Goal: Task Accomplishment & Management: Complete application form

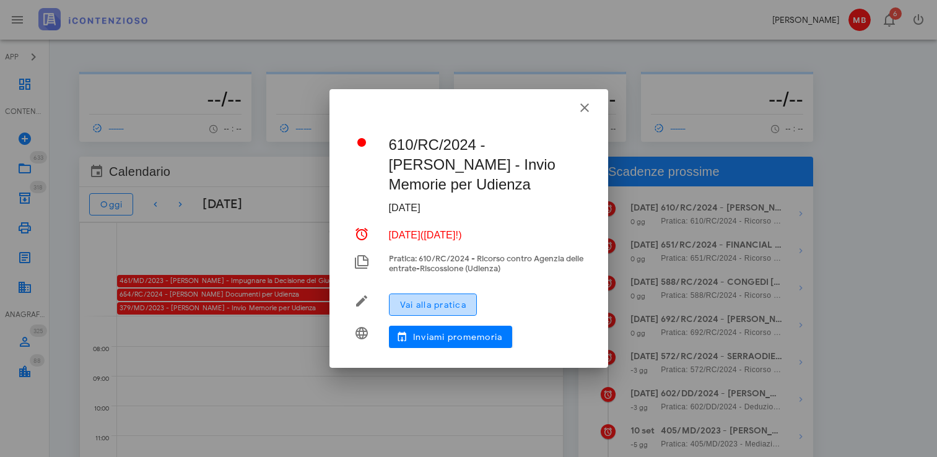
scroll to position [62, 0]
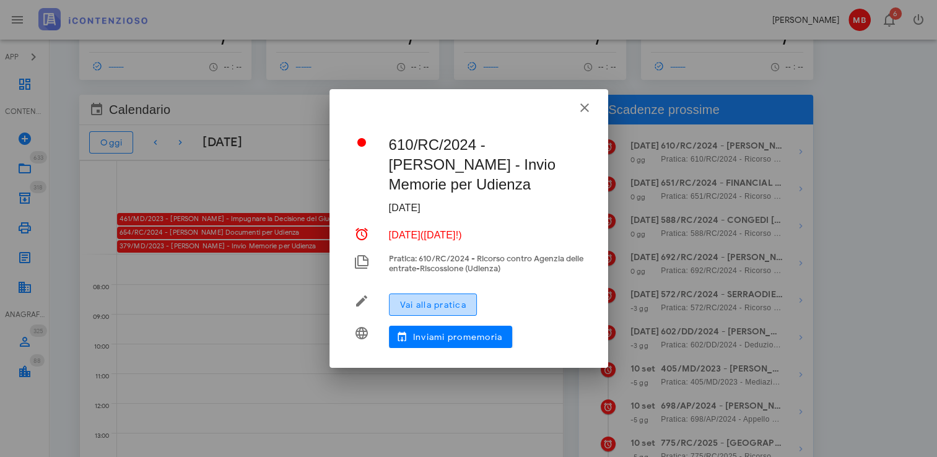
click at [472, 309] on button "Vai alla pratica" at bounding box center [433, 305] width 88 height 22
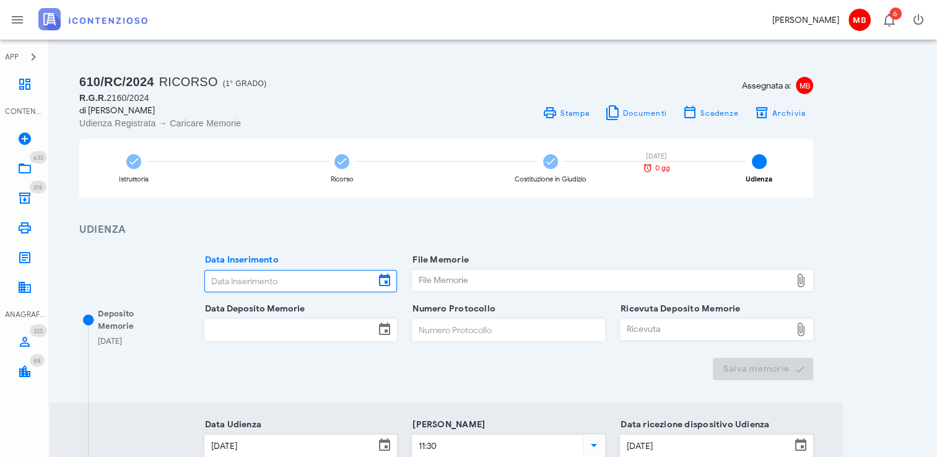
click at [302, 274] on input "Data Inserimento" at bounding box center [290, 281] width 170 height 21
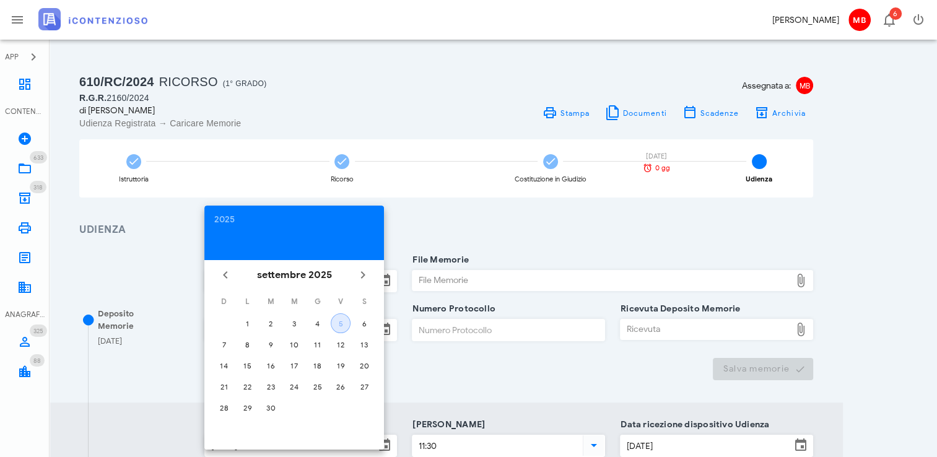
click at [343, 325] on div "5" at bounding box center [340, 323] width 19 height 9
type input "05/09/2025"
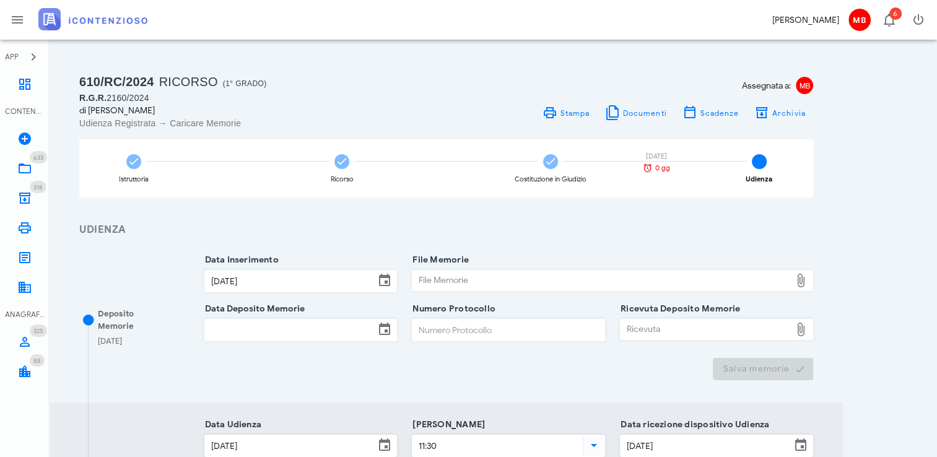
click at [423, 284] on div "File Memorie" at bounding box center [602, 281] width 379 height 20
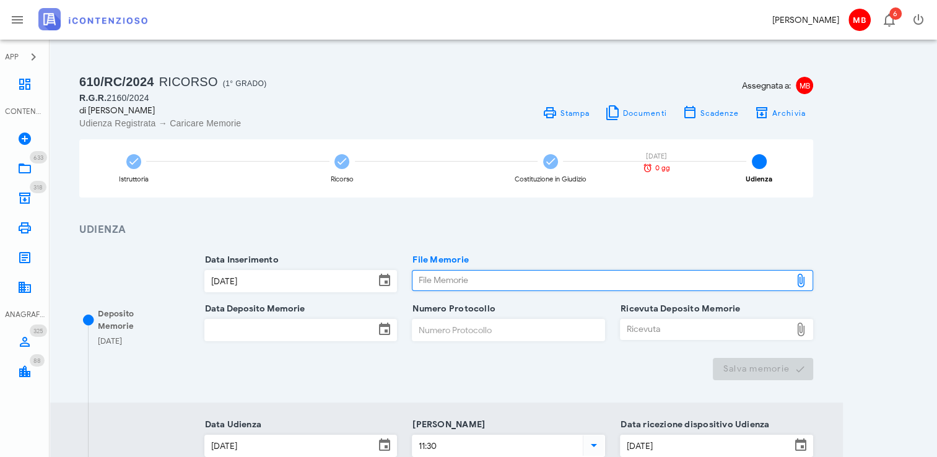
type input "C:\fakepath\memoria.pdf"
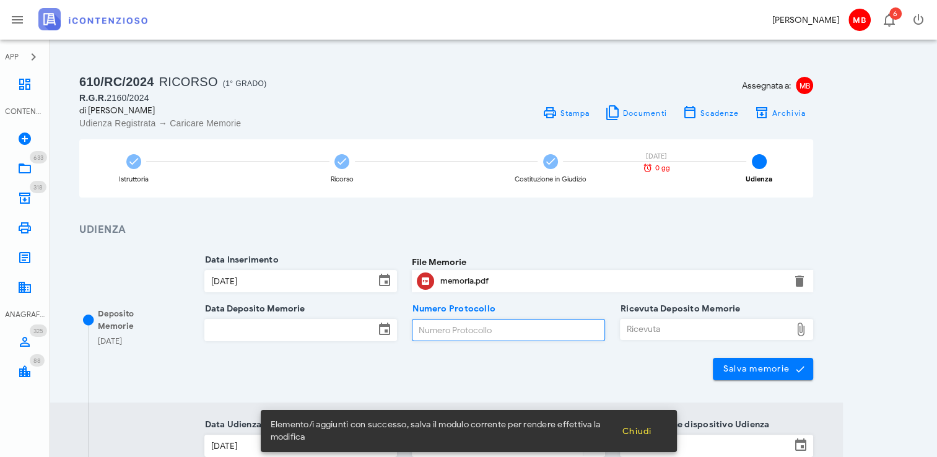
click at [453, 326] on input "Numero Protocollo" at bounding box center [509, 330] width 192 height 21
type input "66"
click at [326, 322] on input "Data Deposito Memorie" at bounding box center [290, 330] width 170 height 21
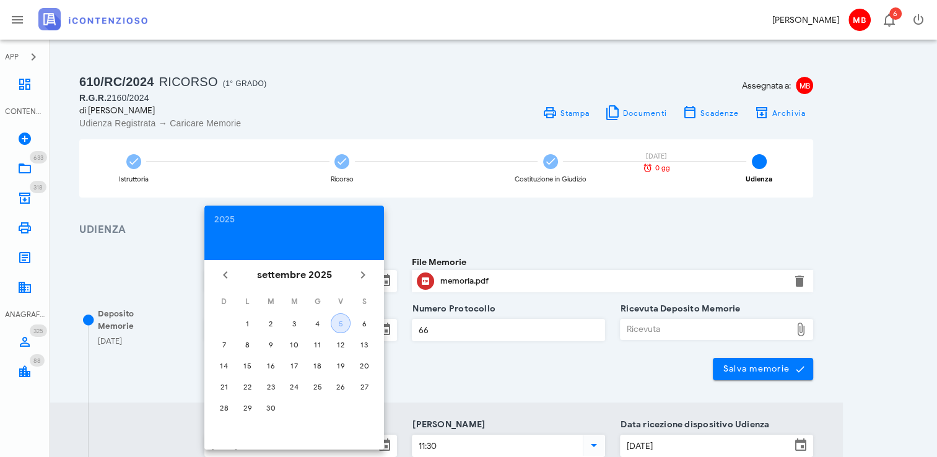
click at [345, 320] on div "5" at bounding box center [340, 323] width 19 height 9
type input "05/09/2025"
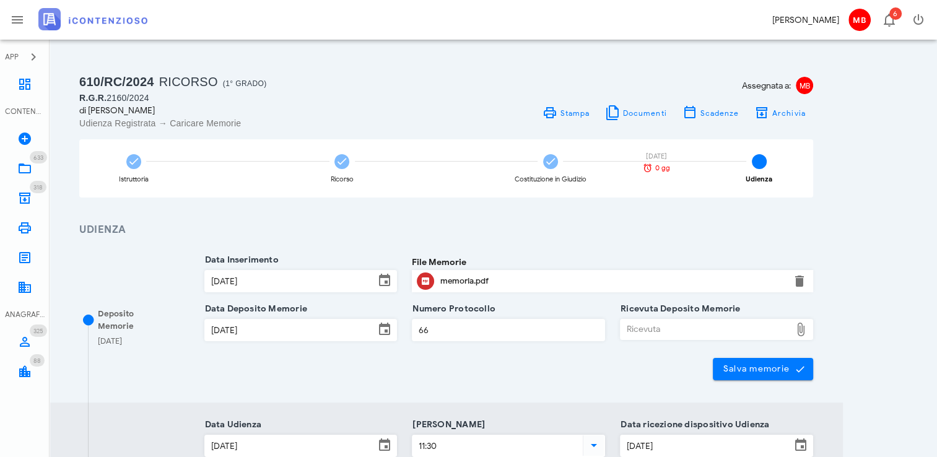
click at [627, 331] on div "Ricevuta" at bounding box center [706, 330] width 170 height 20
type input "C:\fakepath\NIR_D-3642734-2025.pdf"
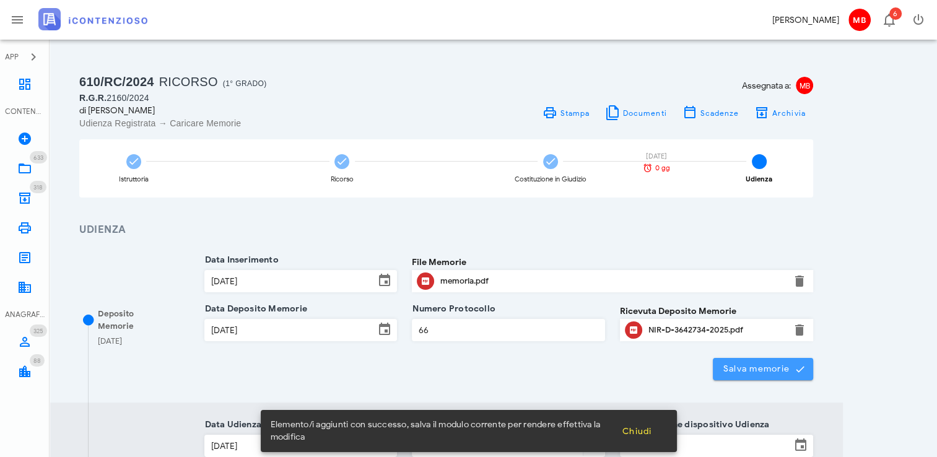
click at [755, 366] on span "Salva memorie" at bounding box center [763, 369] width 81 height 11
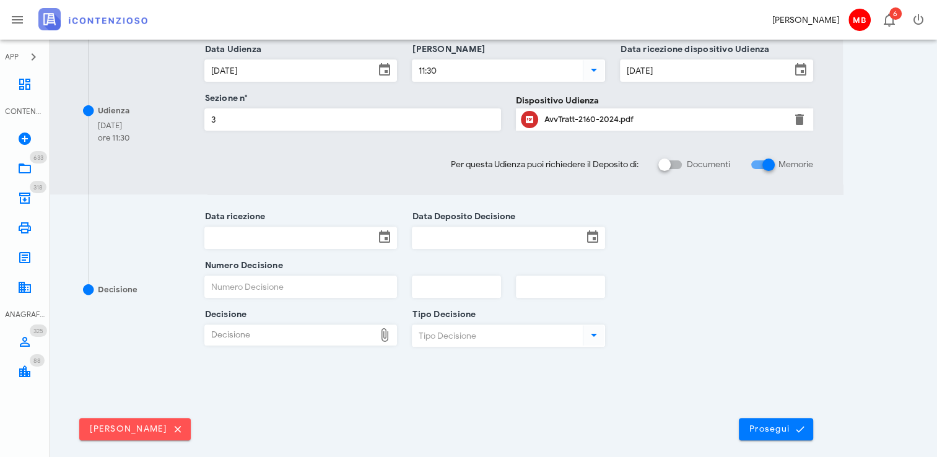
scroll to position [429, 0]
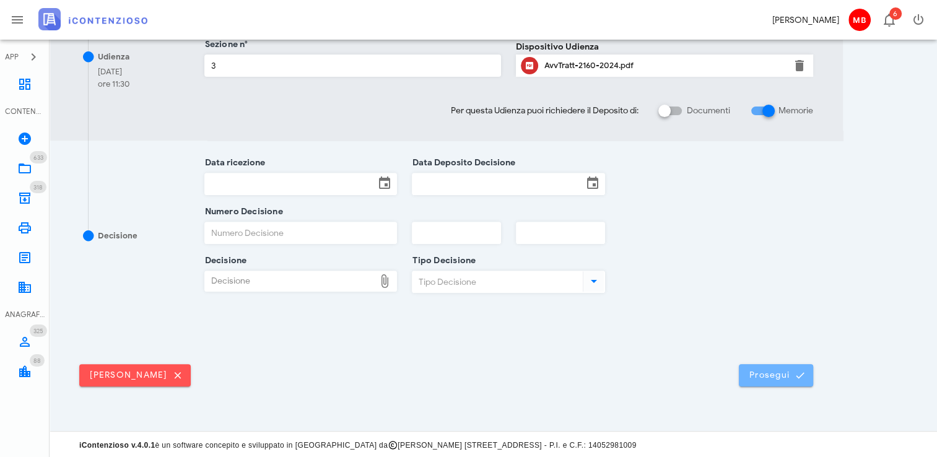
click at [760, 375] on span "Prosegui" at bounding box center [776, 375] width 55 height 11
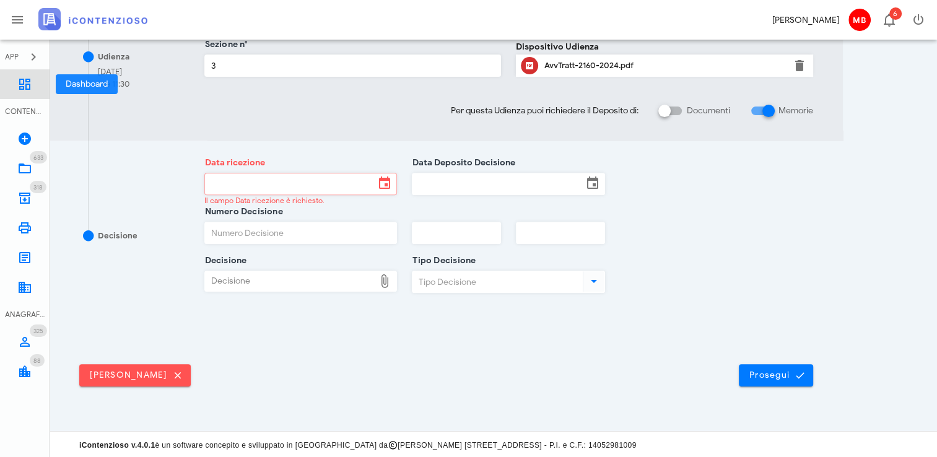
click at [25, 84] on icon at bounding box center [24, 84] width 15 height 15
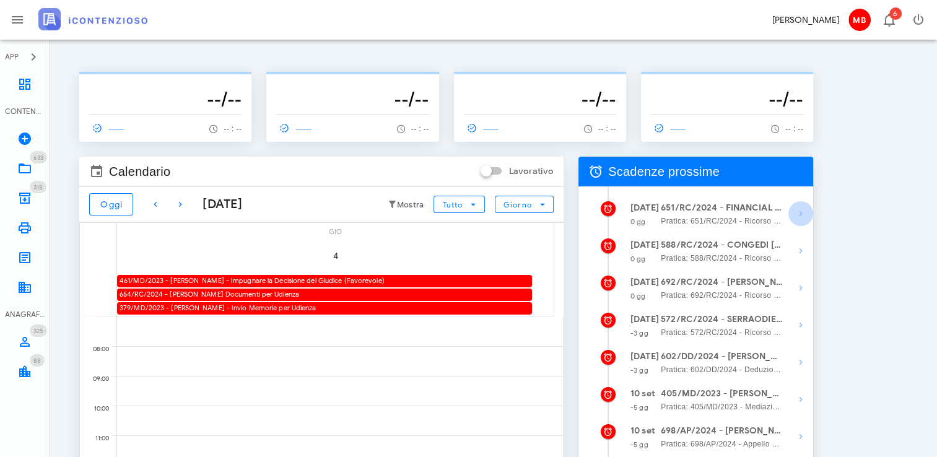
drag, startPoint x: 0, startPoint y: 0, endPoint x: 798, endPoint y: 214, distance: 826.4
click at [798, 214] on icon "button" at bounding box center [801, 213] width 15 height 15
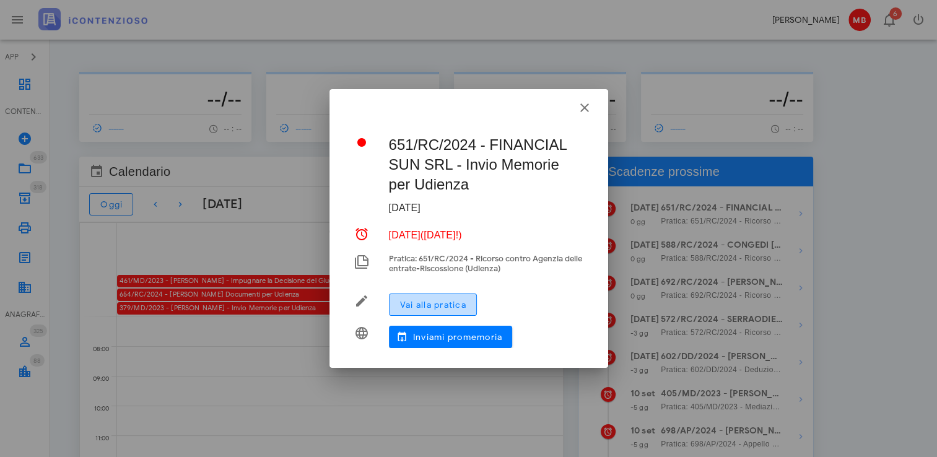
click at [463, 301] on span "Vai alla pratica" at bounding box center [433, 305] width 67 height 11
